Goal: Task Accomplishment & Management: Manage account settings

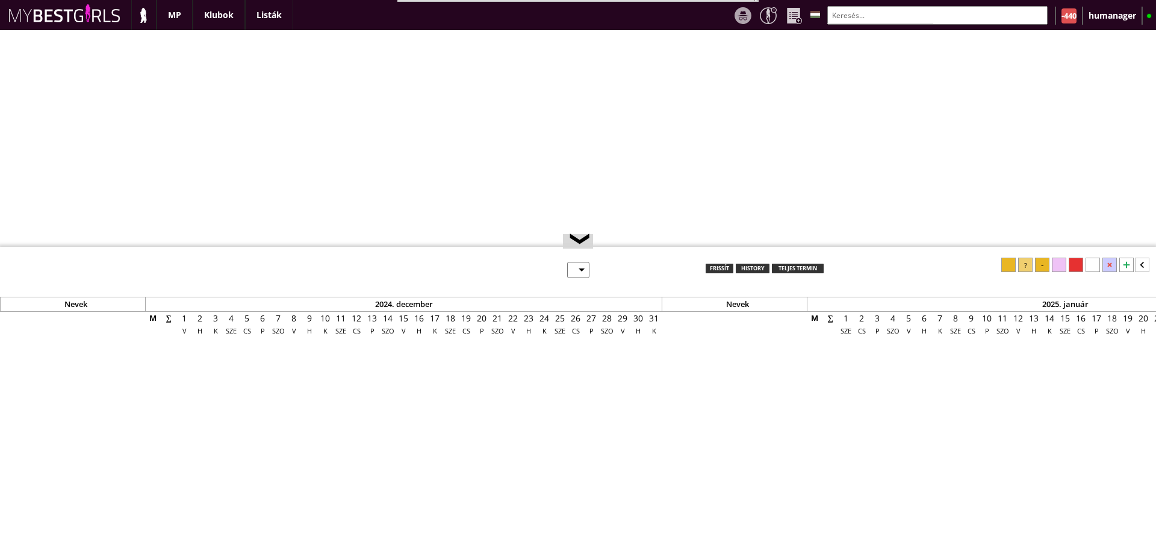
select select "0"
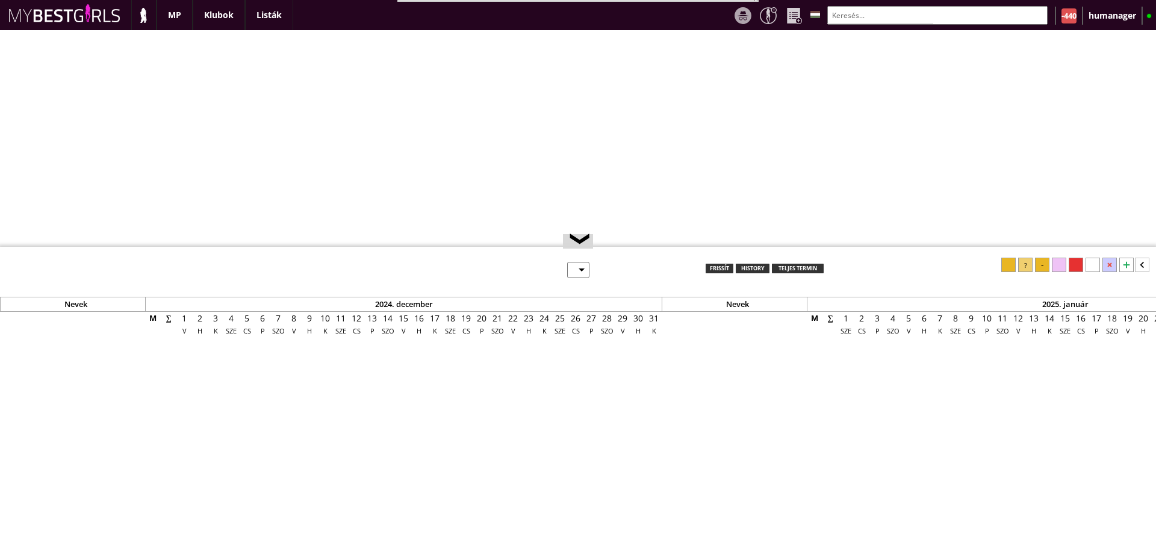
select select "0"
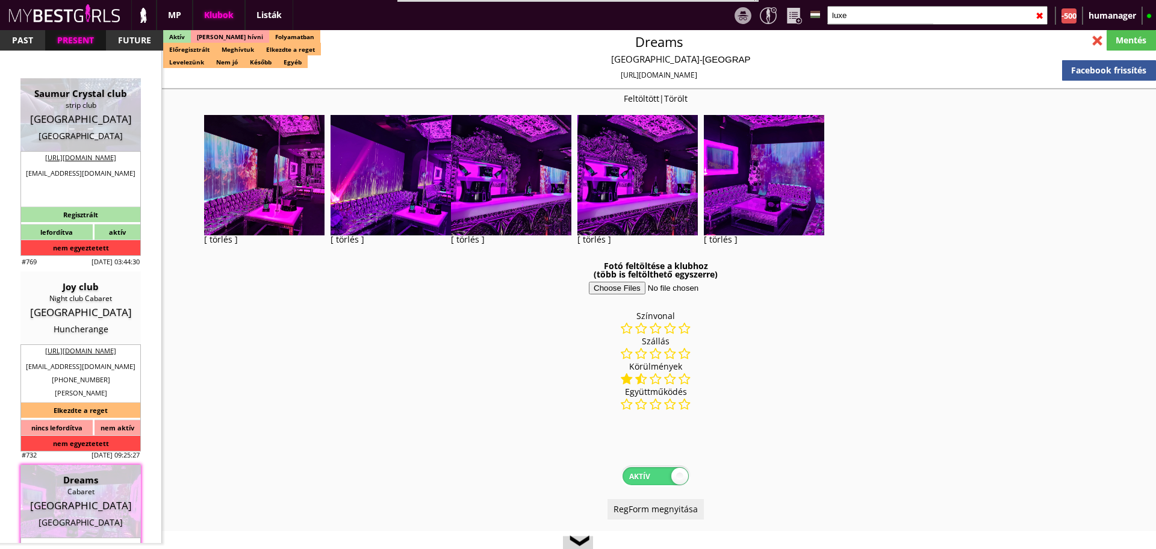
select select "343"
select select "reg"
select select "0"
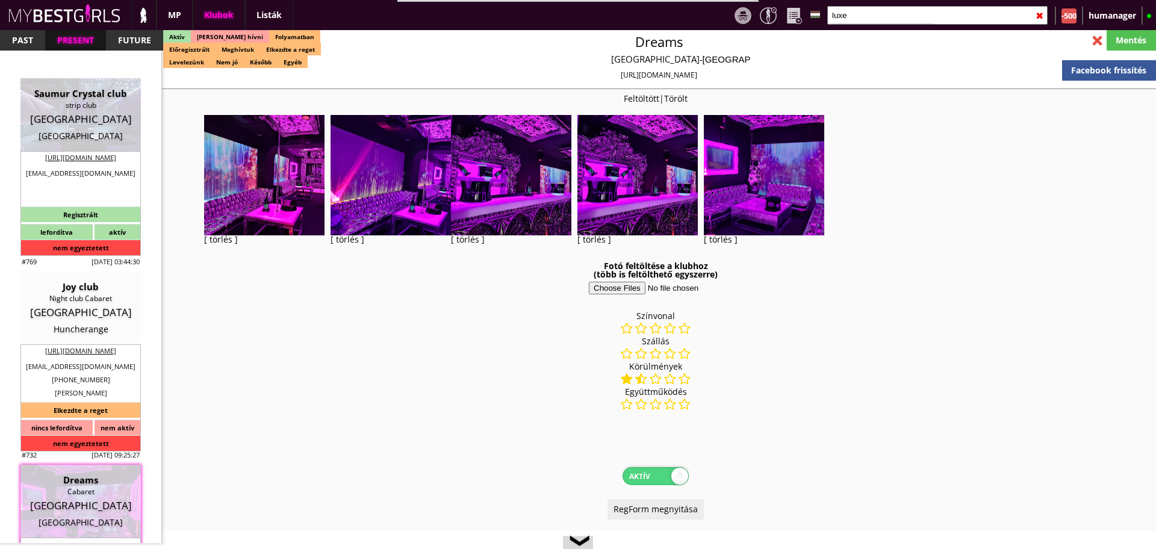
select select "weekly"
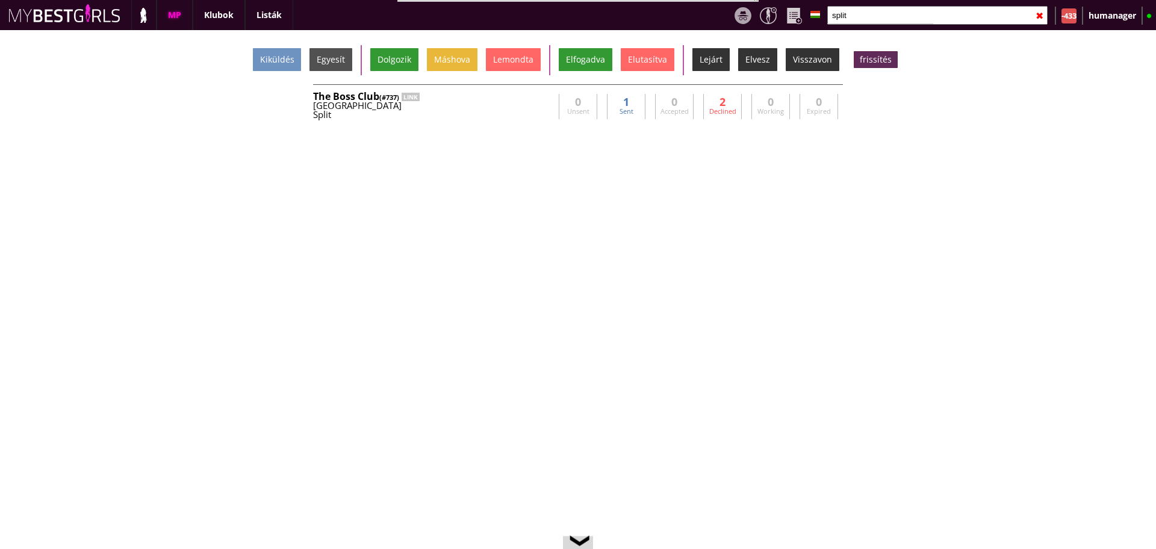
scroll to position [0, 5149]
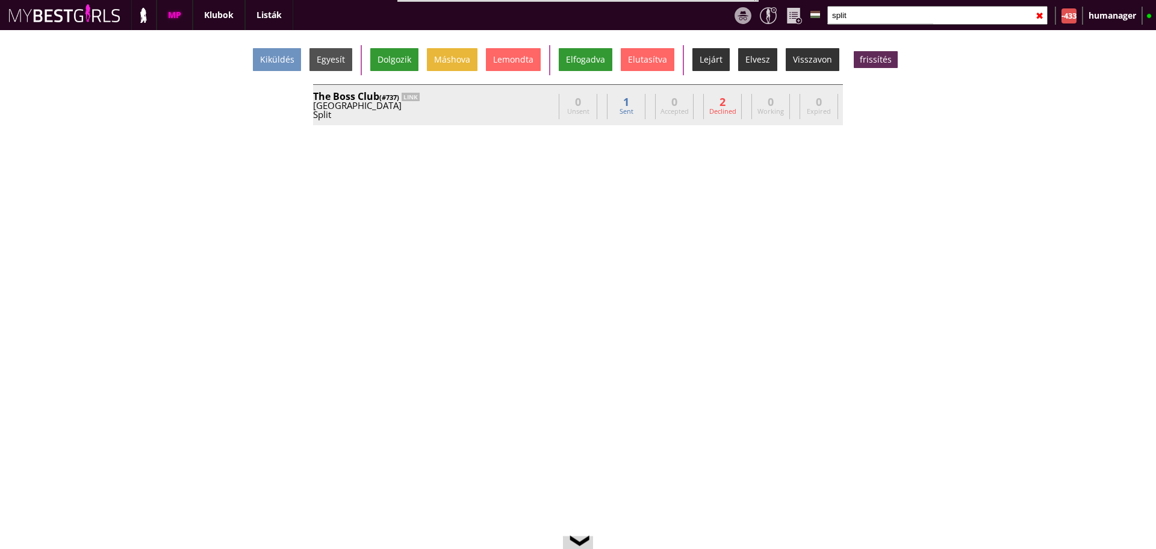
type input "split"
click at [540, 102] on div "Croatia" at bounding box center [433, 105] width 241 height 9
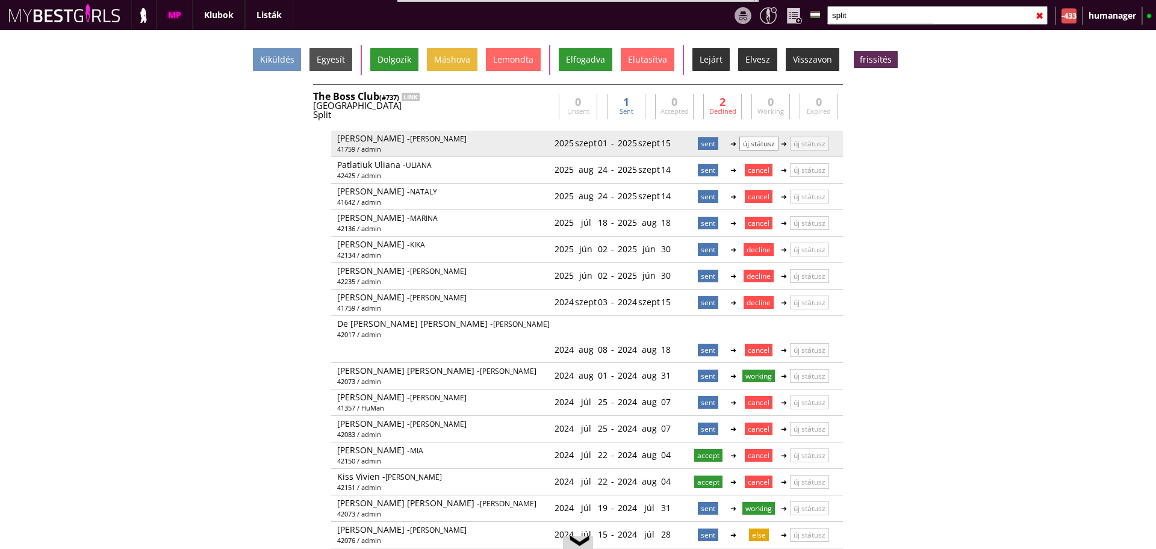
click at [756, 148] on p "új státusz" at bounding box center [758, 144] width 39 height 14
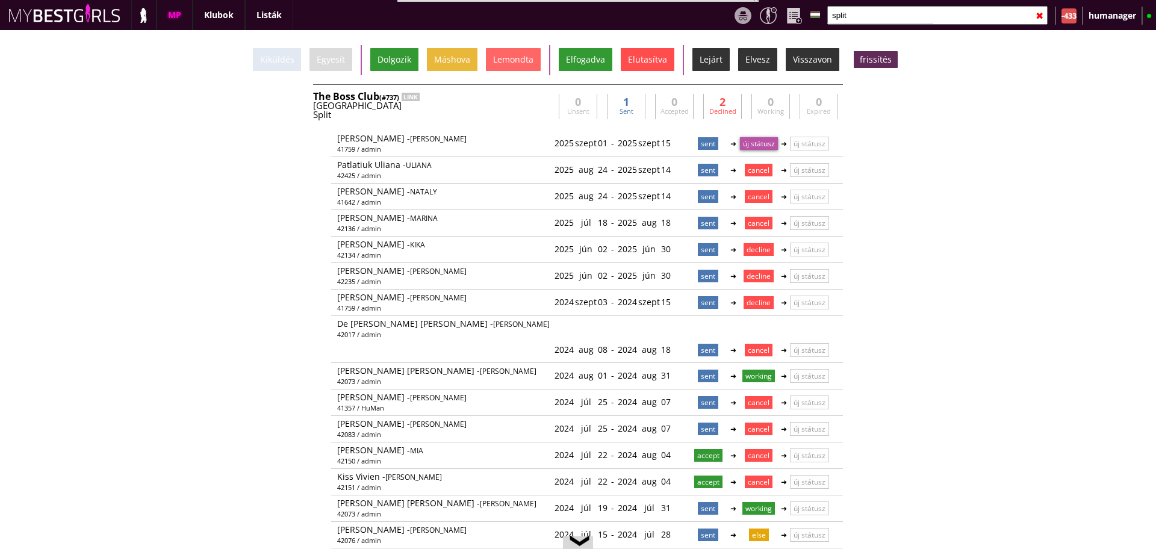
drag, startPoint x: 648, startPoint y: 71, endPoint x: 643, endPoint y: 67, distance: 6.5
click at [643, 67] on div "Kiküldés Egyesít Dolgozik Máshova Lemondta Elfogadva Elutasítva Lejárt Elvesz V…" at bounding box center [578, 60] width 1156 height 30
click at [643, 67] on div "Elutasítva" at bounding box center [648, 59] width 54 height 23
click at [860, 20] on input "split" at bounding box center [937, 15] width 220 height 19
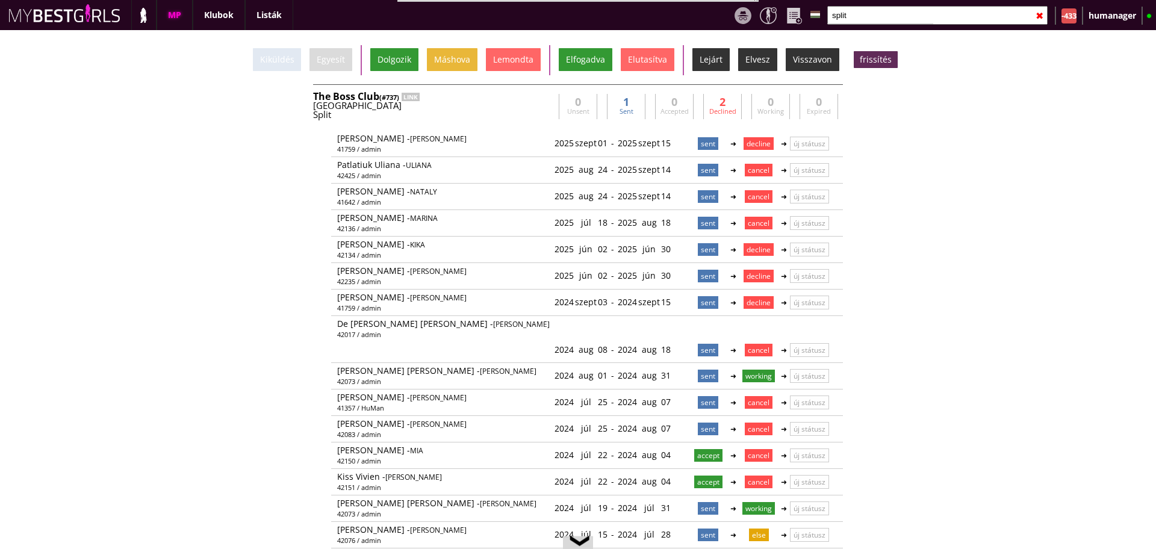
click at [860, 20] on input "split" at bounding box center [937, 15] width 220 height 19
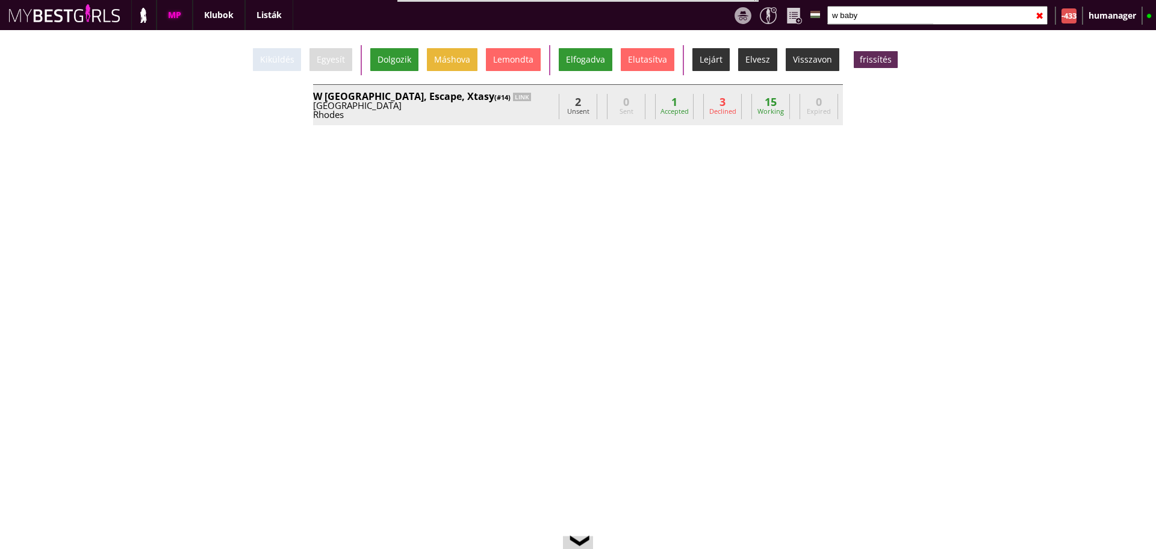
type input "w baby"
click at [521, 114] on div "Rhodes" at bounding box center [433, 114] width 241 height 9
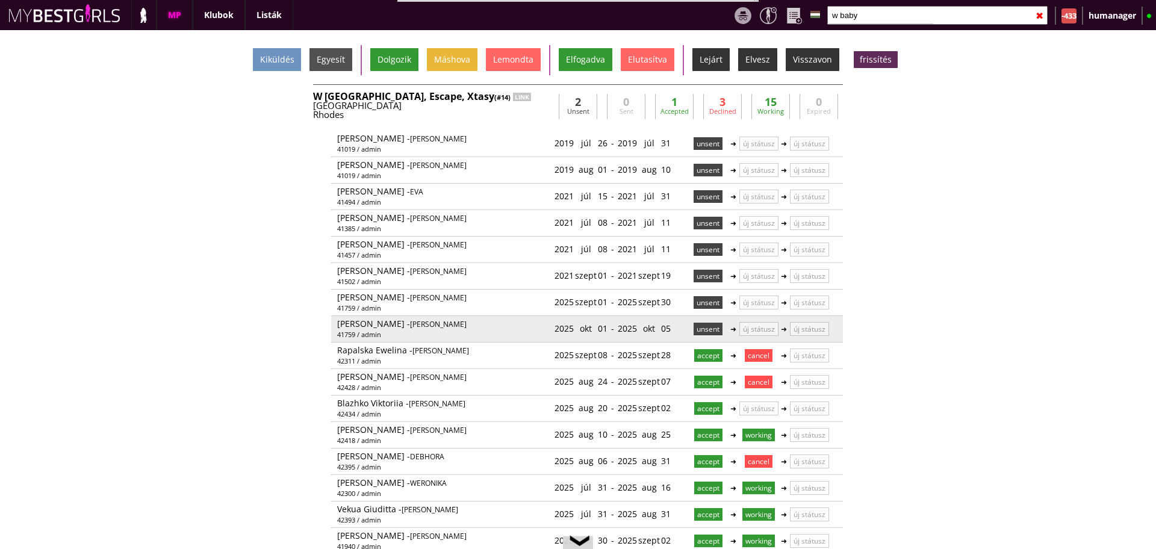
click at [705, 324] on p "unsent" at bounding box center [707, 329] width 29 height 13
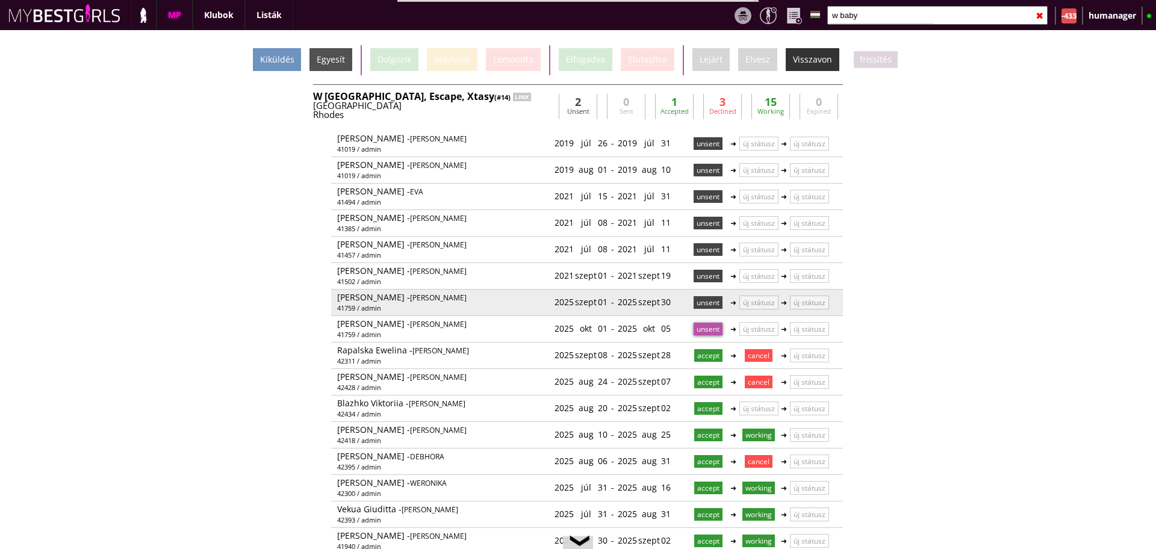
click at [703, 297] on p "unsent" at bounding box center [707, 302] width 29 height 13
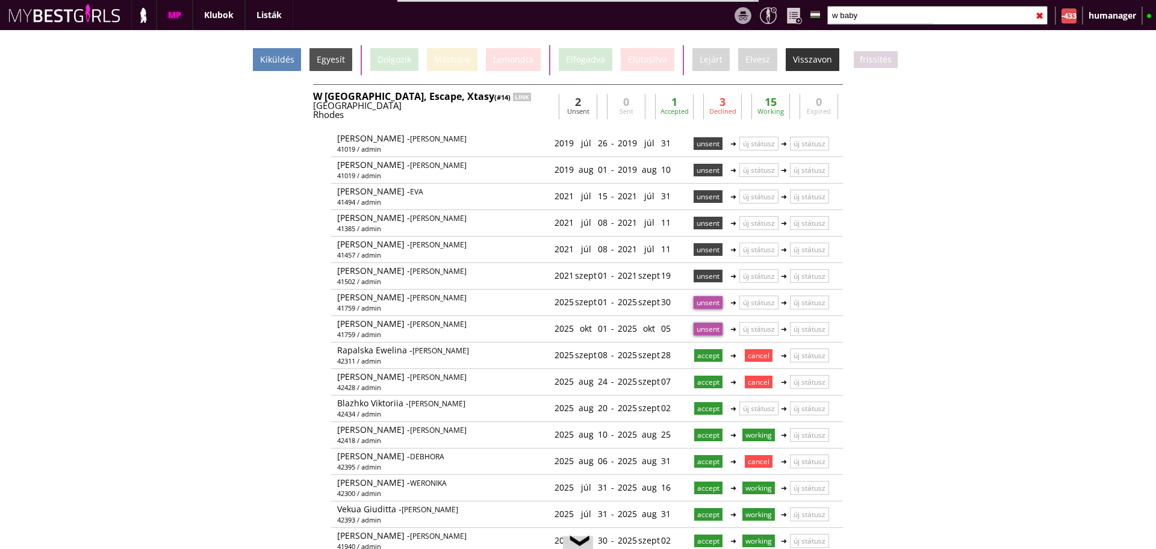
click at [290, 66] on div "Kiküldés" at bounding box center [277, 59] width 48 height 23
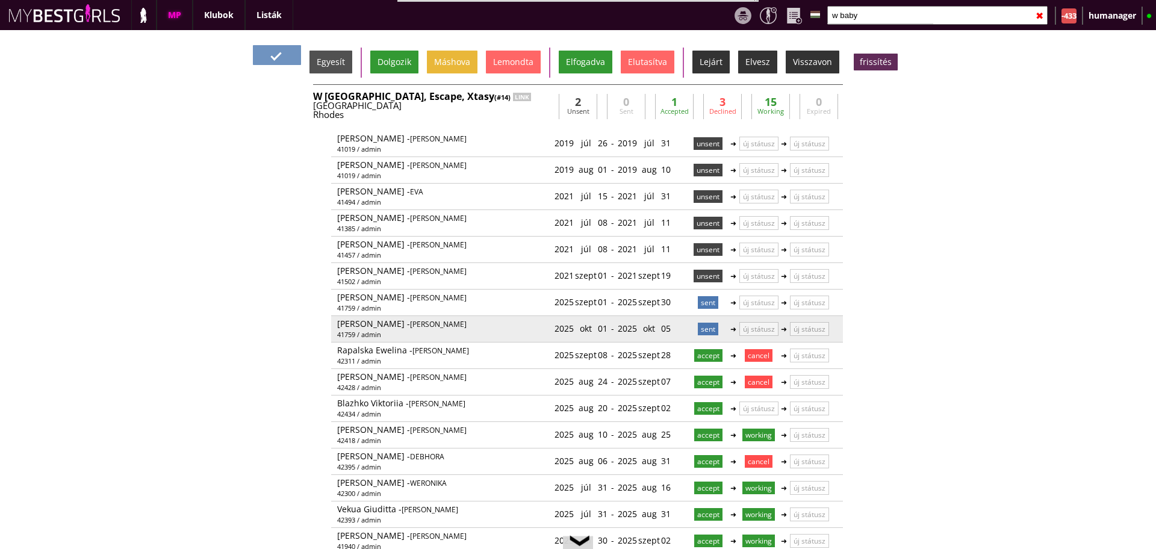
click at [698, 326] on p "sent" at bounding box center [708, 329] width 20 height 13
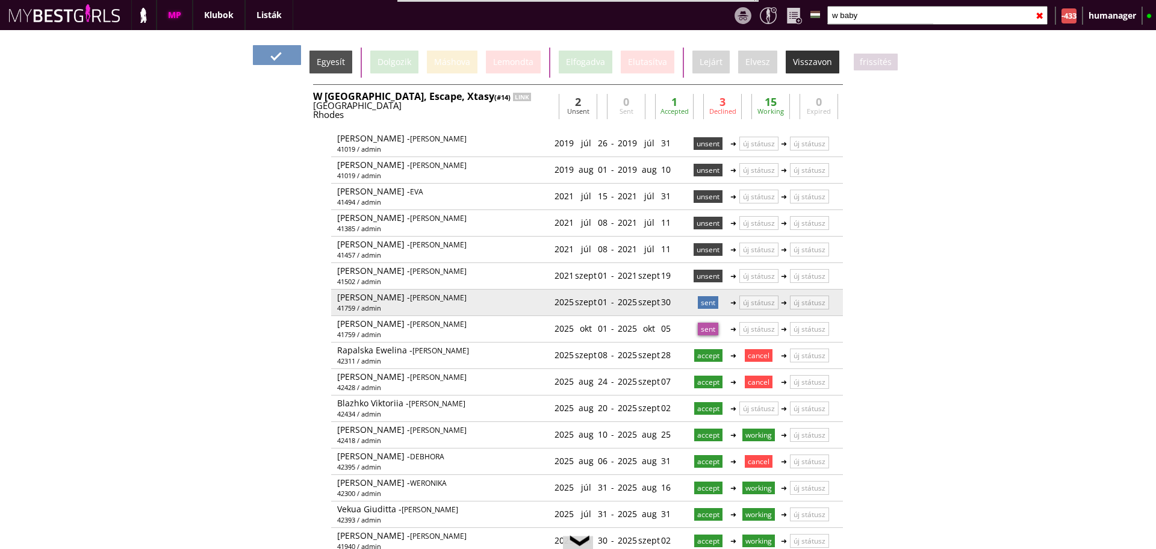
click at [699, 303] on p "sent" at bounding box center [708, 302] width 20 height 13
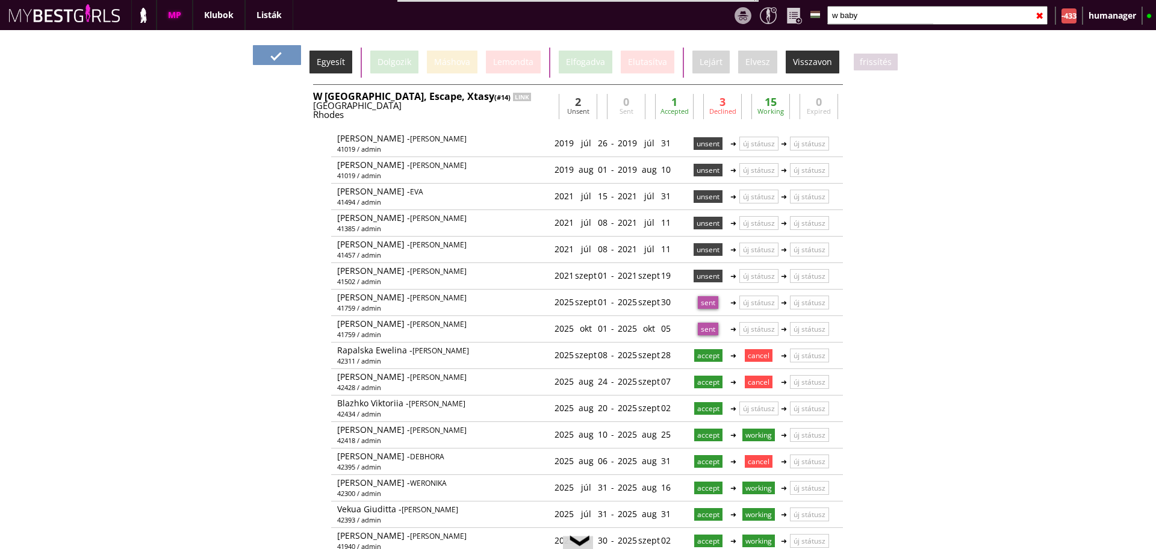
click at [334, 62] on div "Egyesít" at bounding box center [330, 62] width 43 height 23
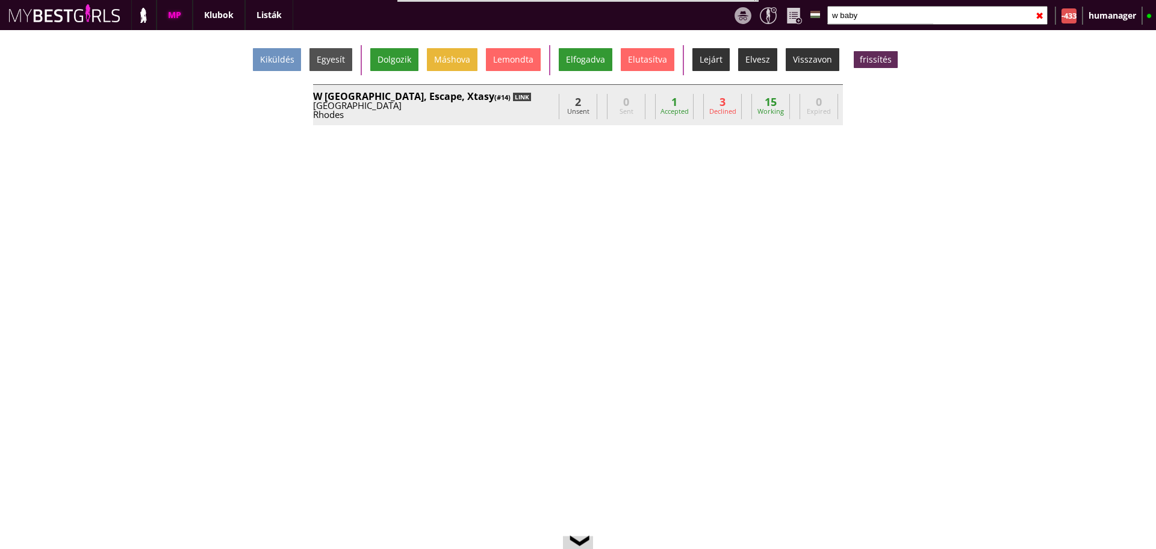
click at [513, 93] on div "LINK" at bounding box center [522, 97] width 18 height 8
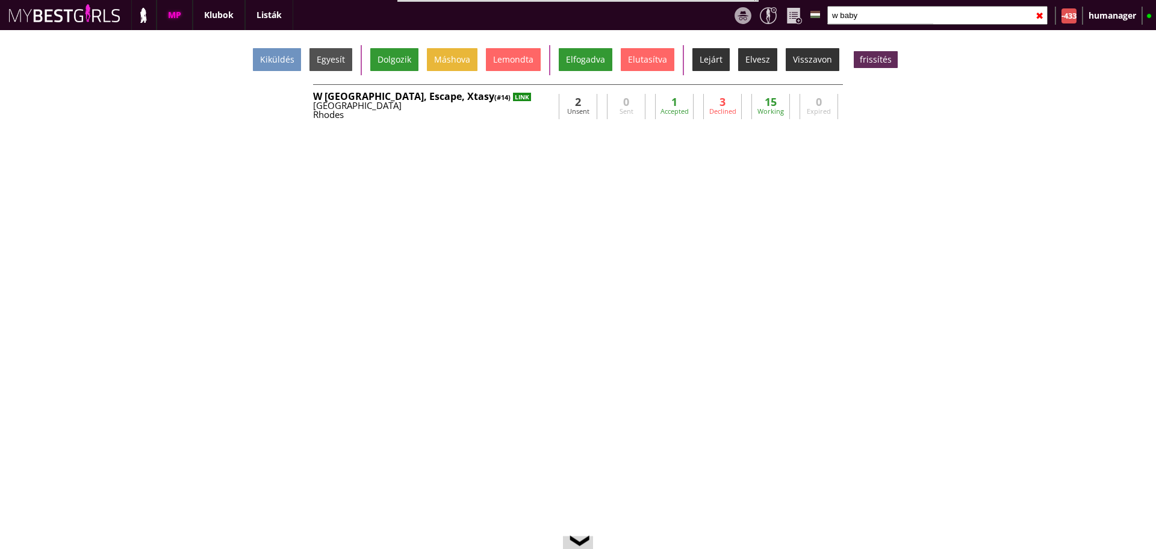
scroll to position [26, 0]
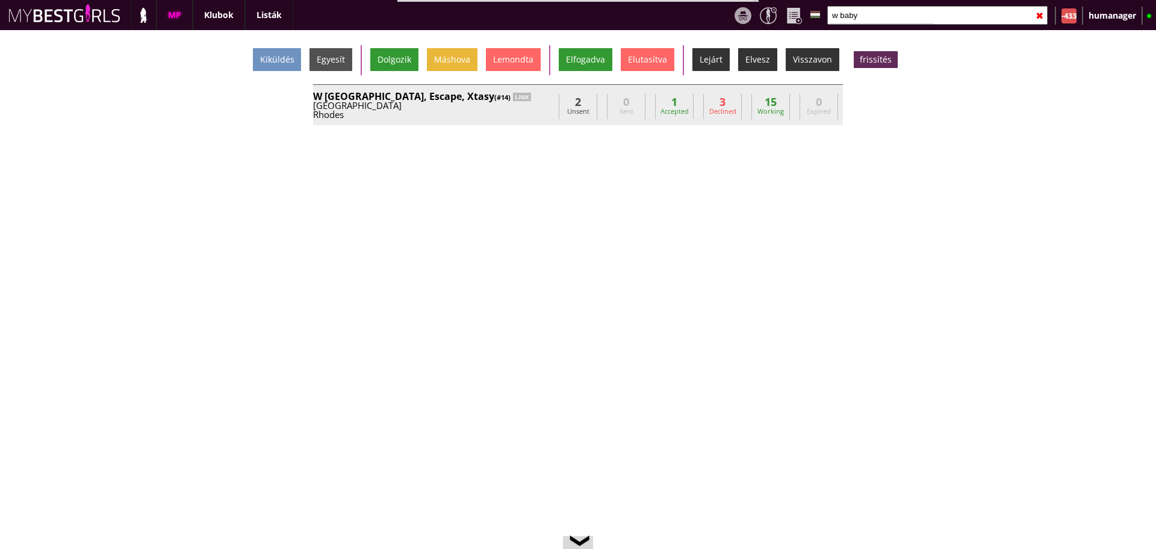
click at [505, 113] on div "Rhodes" at bounding box center [433, 114] width 241 height 9
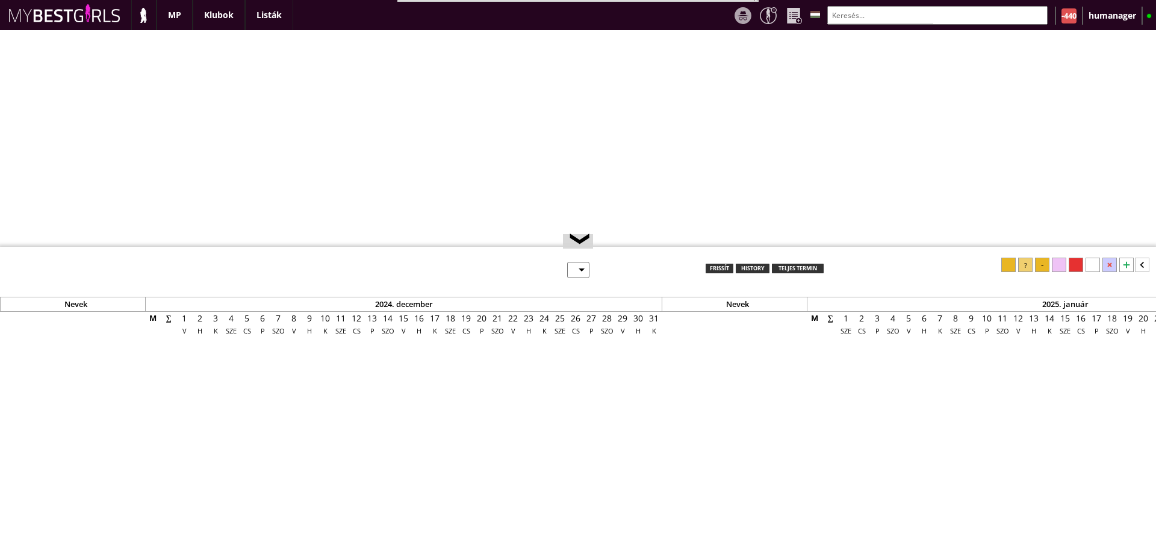
select select "0"
